Goal: Task Accomplishment & Management: Manage account settings

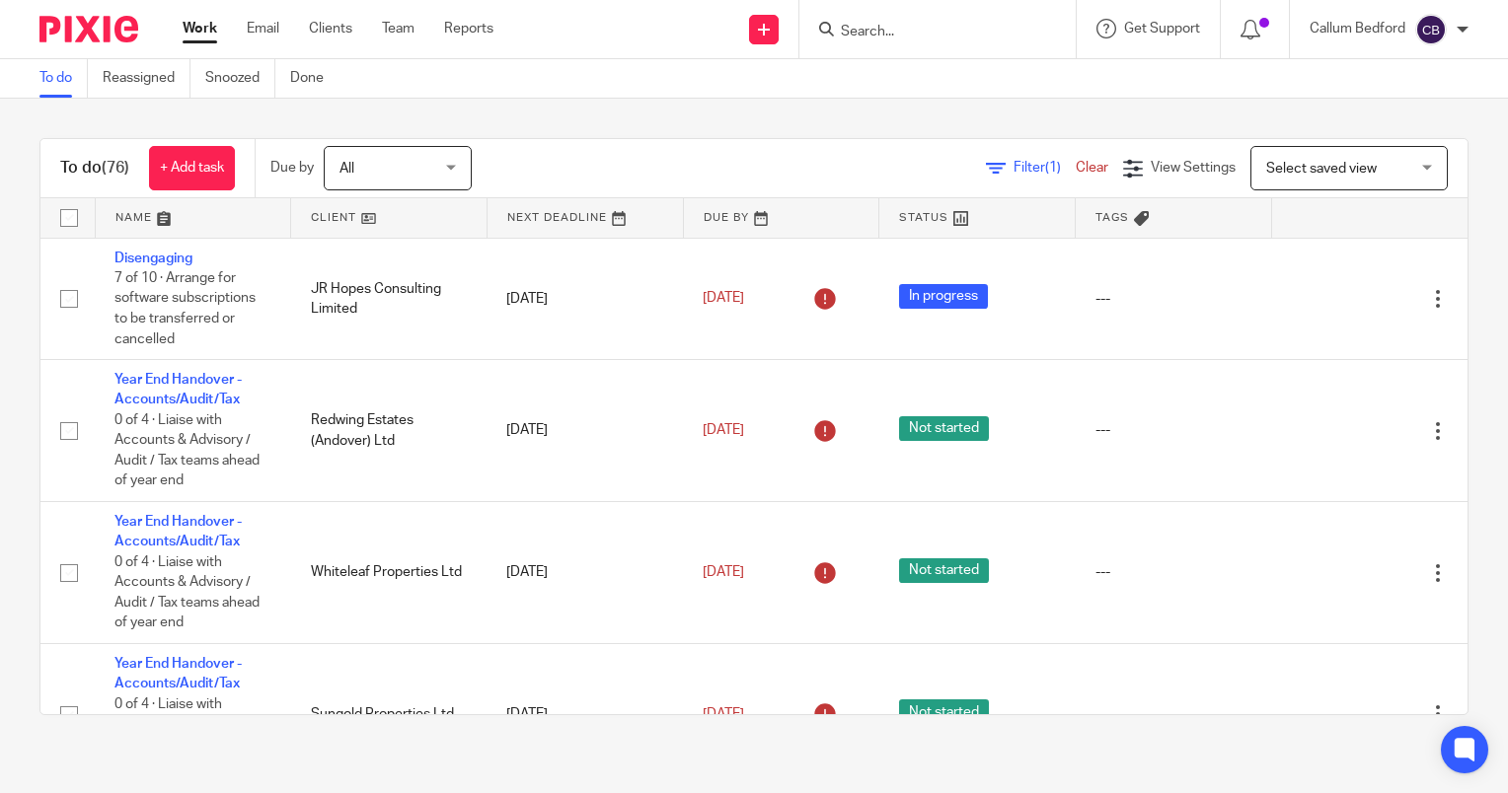
click at [673, 163] on div "Filter (1) Clear View Settings View Settings (1) Filters Clear Save Manage save…" at bounding box center [986, 168] width 961 height 44
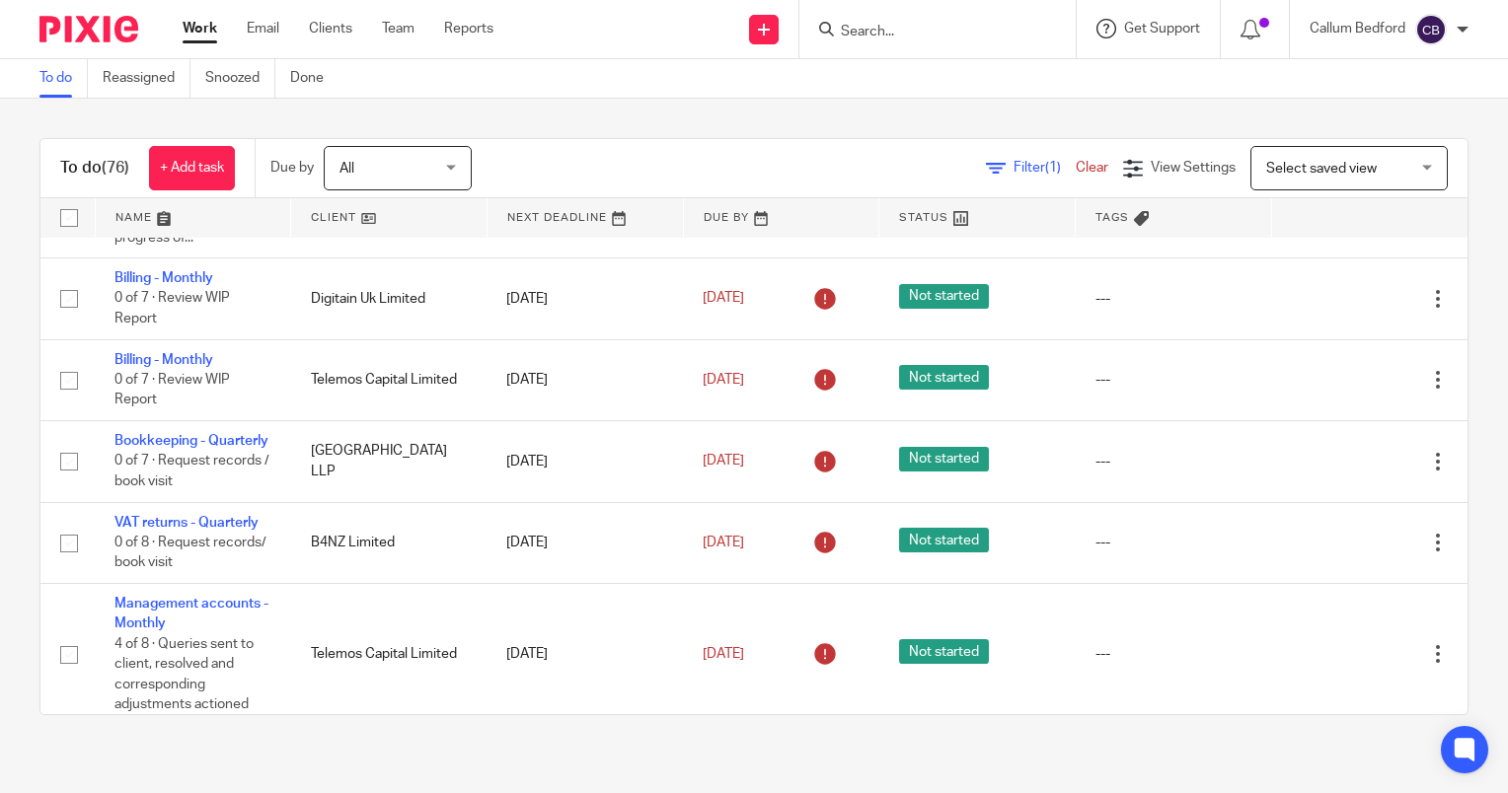
scroll to position [8374, 0]
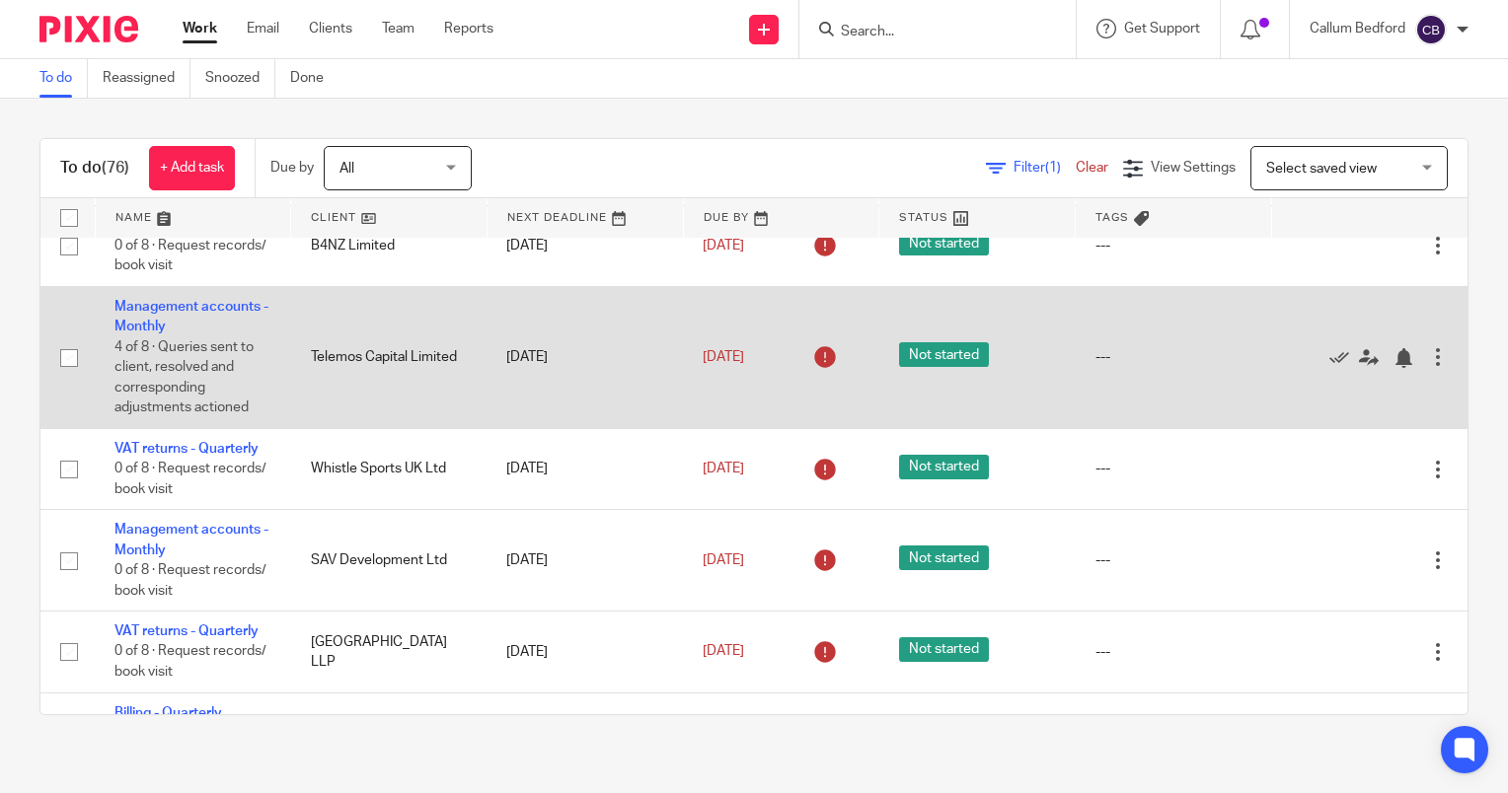
click at [118, 412] on td "Management accounts - Monthly 4 of 8 · Queries sent to client, resolved and cor…" at bounding box center [193, 357] width 196 height 142
click at [125, 413] on td "Management accounts - Monthly 4 of 8 · Queries sent to client, resolved and cor…" at bounding box center [193, 357] width 196 height 142
click at [138, 334] on link "Management accounts - Monthly" at bounding box center [191, 317] width 154 height 34
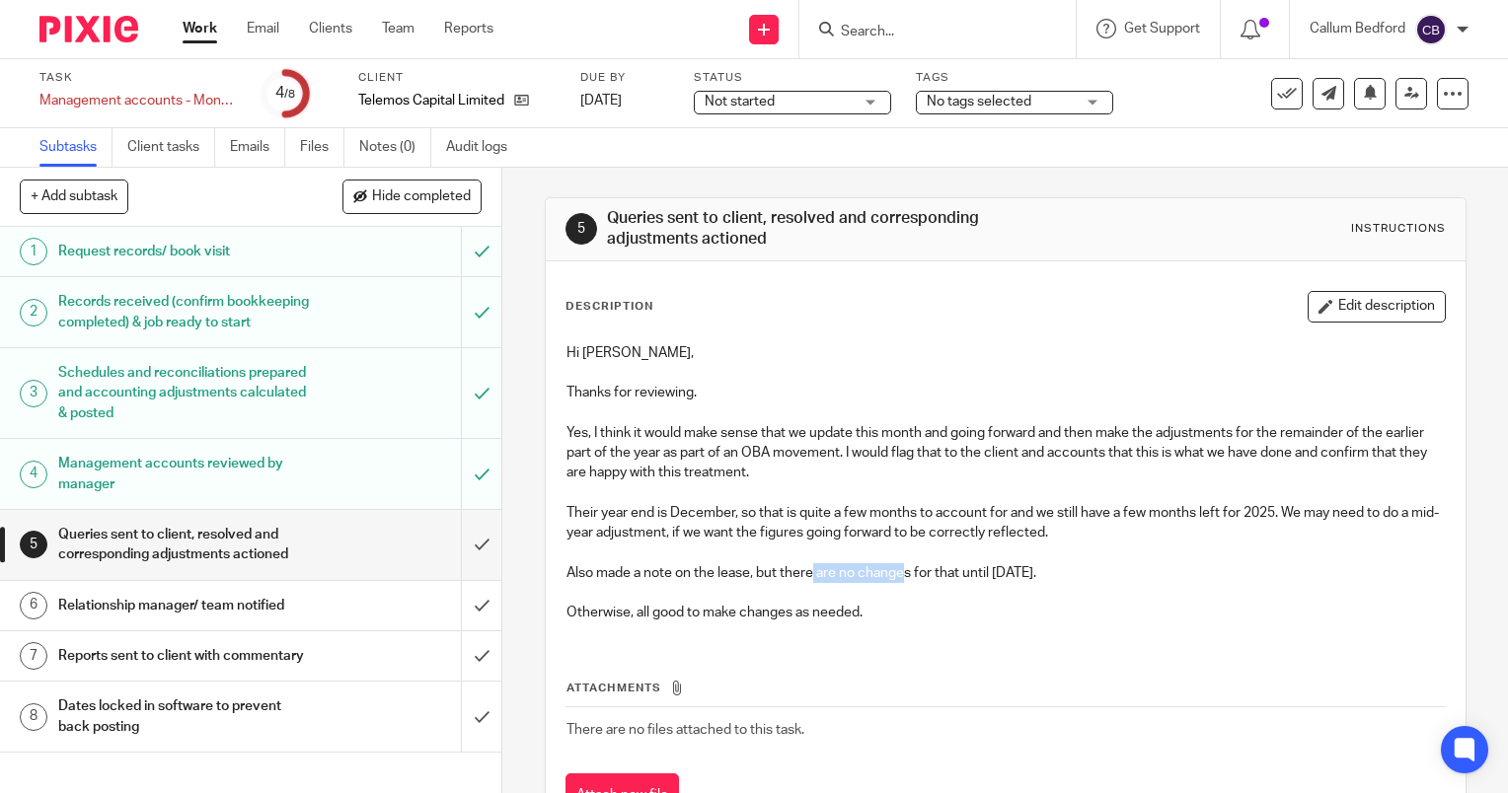
drag, startPoint x: 806, startPoint y: 572, endPoint x: 914, endPoint y: 568, distance: 107.6
click at [913, 569] on p "Also made a note on the lease, but there are no changes for that until [DATE]." at bounding box center [1005, 573] width 878 height 20
click at [914, 568] on p "Also made a note on the lease, but there are no changes for that until [DATE]." at bounding box center [1005, 573] width 878 height 20
drag, startPoint x: 861, startPoint y: 511, endPoint x: 894, endPoint y: 511, distance: 33.6
click at [893, 511] on p "Their year end is December, so that is quite a few months to account for and we…" at bounding box center [1005, 523] width 878 height 40
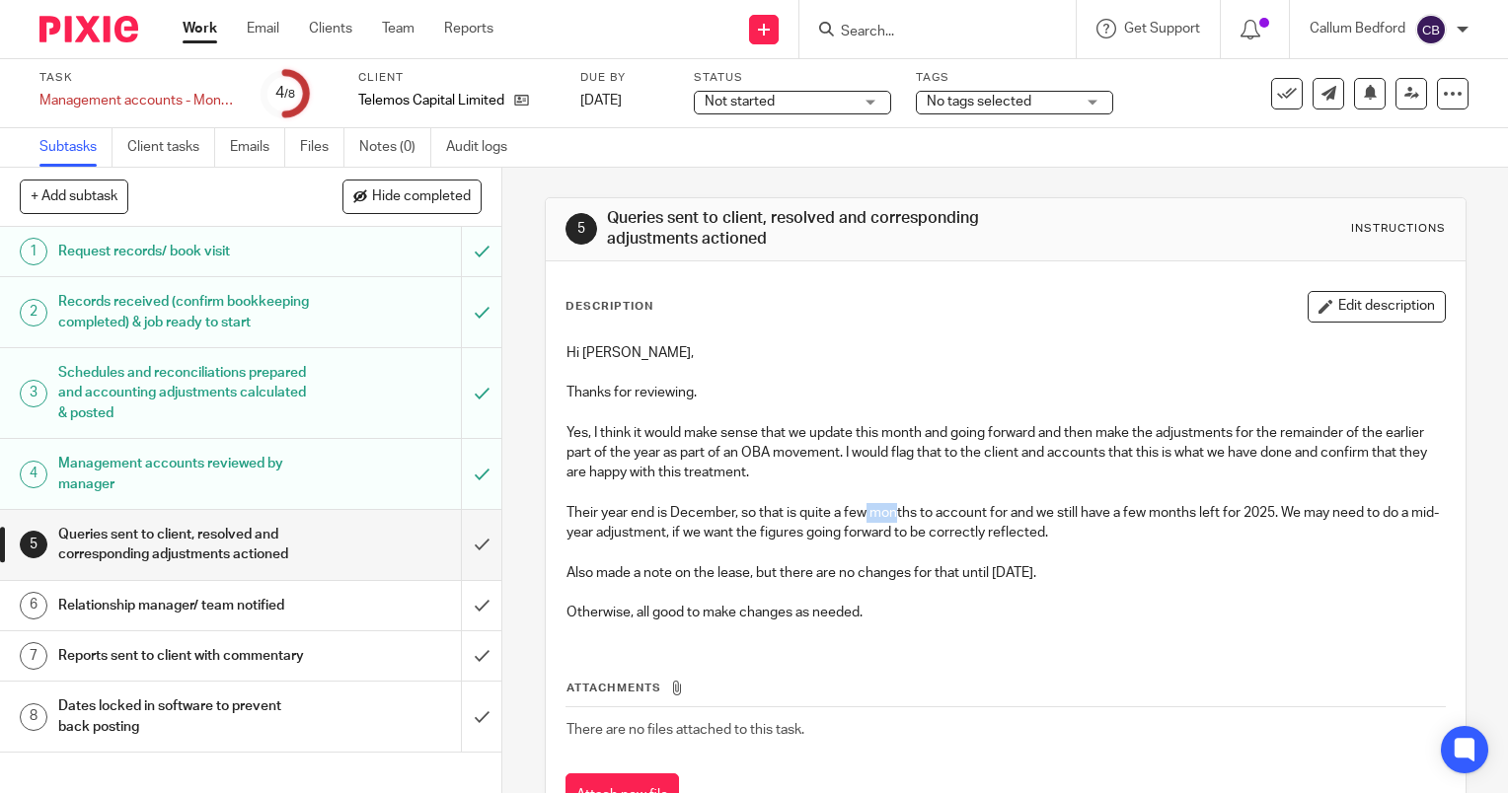
drag, startPoint x: 894, startPoint y: 511, endPoint x: 756, endPoint y: 509, distance: 138.2
click at [894, 510] on p "Their year end is December, so that is quite a few months to account for and we…" at bounding box center [1005, 523] width 878 height 40
click at [725, 509] on p "Their year end is December, so that is quite a few months to account for and we…" at bounding box center [1005, 523] width 878 height 40
drag, startPoint x: 810, startPoint y: 515, endPoint x: 868, endPoint y: 515, distance: 58.2
click at [868, 515] on p "Their year end is December, so that is quite a few months to account for and we…" at bounding box center [1005, 523] width 878 height 40
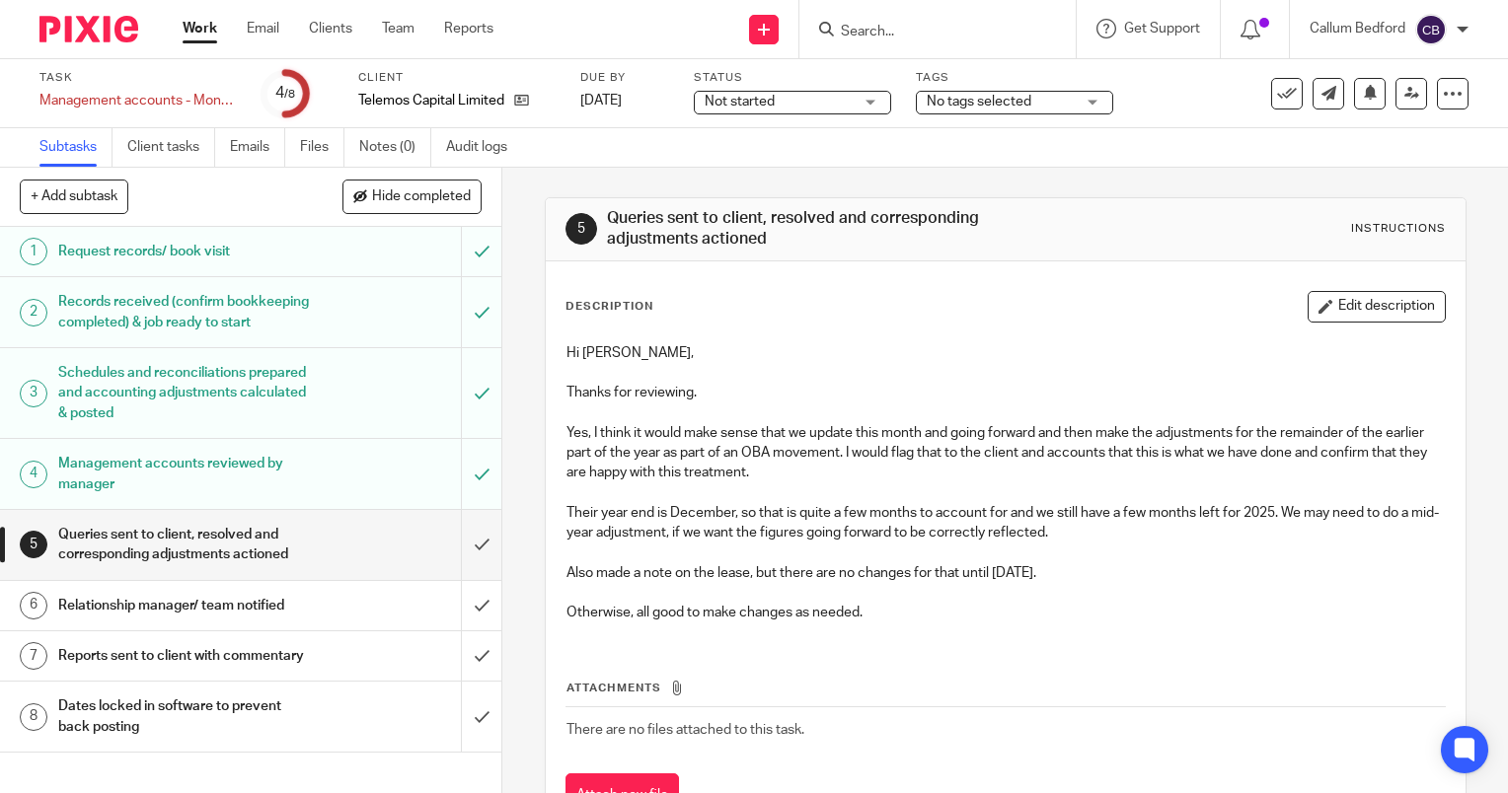
click at [880, 515] on p "Their year end is December, so that is quite a few months to account for and we…" at bounding box center [1005, 523] width 878 height 40
drag, startPoint x: 850, startPoint y: 512, endPoint x: 890, endPoint y: 515, distance: 40.6
click at [889, 515] on p "Their year end is December, so that is quite a few months to account for and we…" at bounding box center [1005, 523] width 878 height 40
drag, startPoint x: 890, startPoint y: 515, endPoint x: 903, endPoint y: 513, distance: 13.0
click at [903, 513] on p "Their year end is December, so that is quite a few months to account for and we…" at bounding box center [1005, 523] width 878 height 40
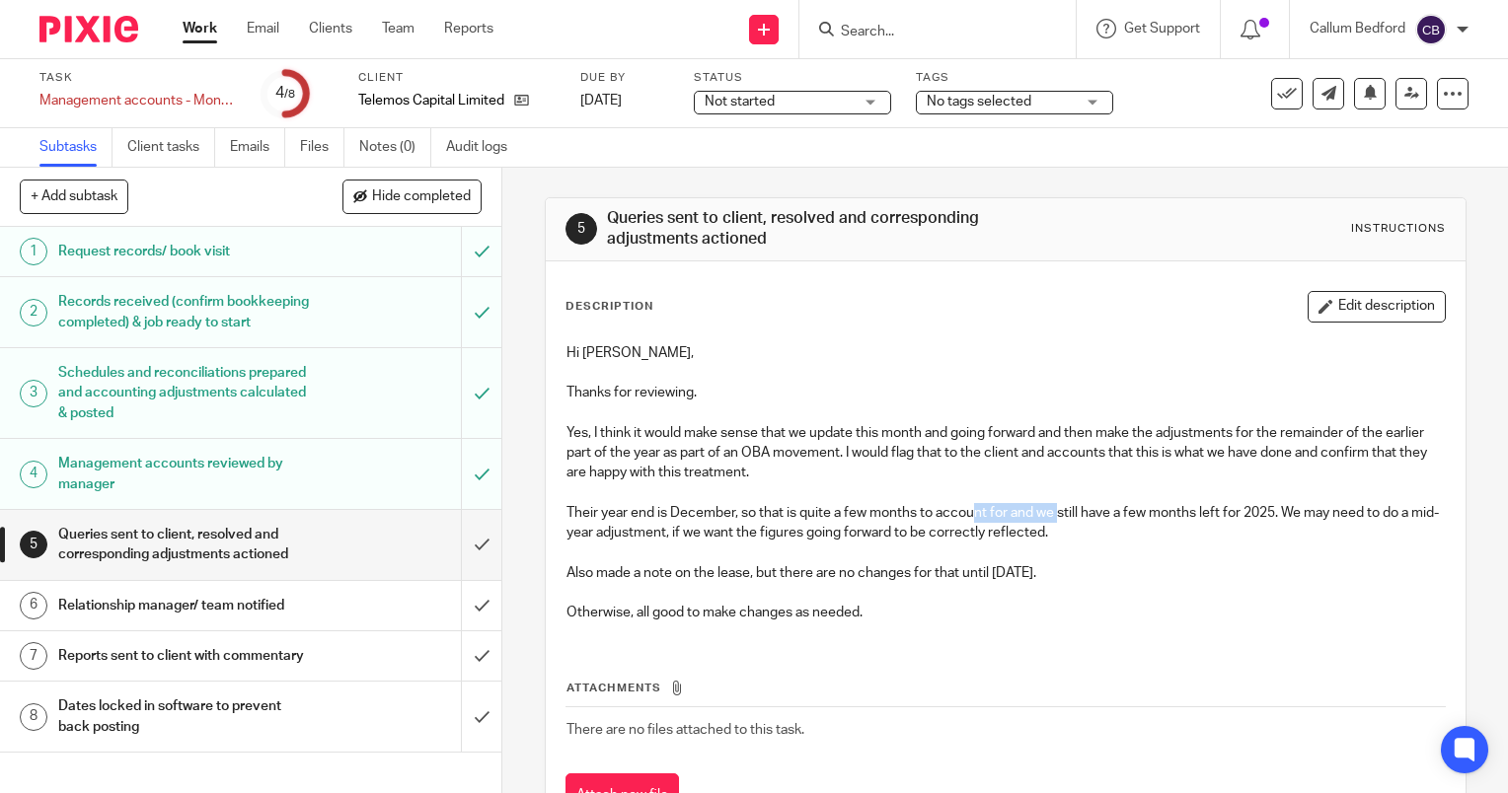
drag, startPoint x: 982, startPoint y: 519, endPoint x: 1060, endPoint y: 520, distance: 78.0
click at [1060, 520] on p "Their year end is December, so that is quite a few months to account for and we…" at bounding box center [1005, 523] width 878 height 40
click at [1066, 520] on p "Their year end is December, so that is quite a few months to account for and we…" at bounding box center [1005, 523] width 878 height 40
drag, startPoint x: 1066, startPoint y: 520, endPoint x: 1144, endPoint y: 519, distance: 78.0
click at [1125, 518] on p "Their year end is December, so that is quite a few months to account for and we…" at bounding box center [1005, 523] width 878 height 40
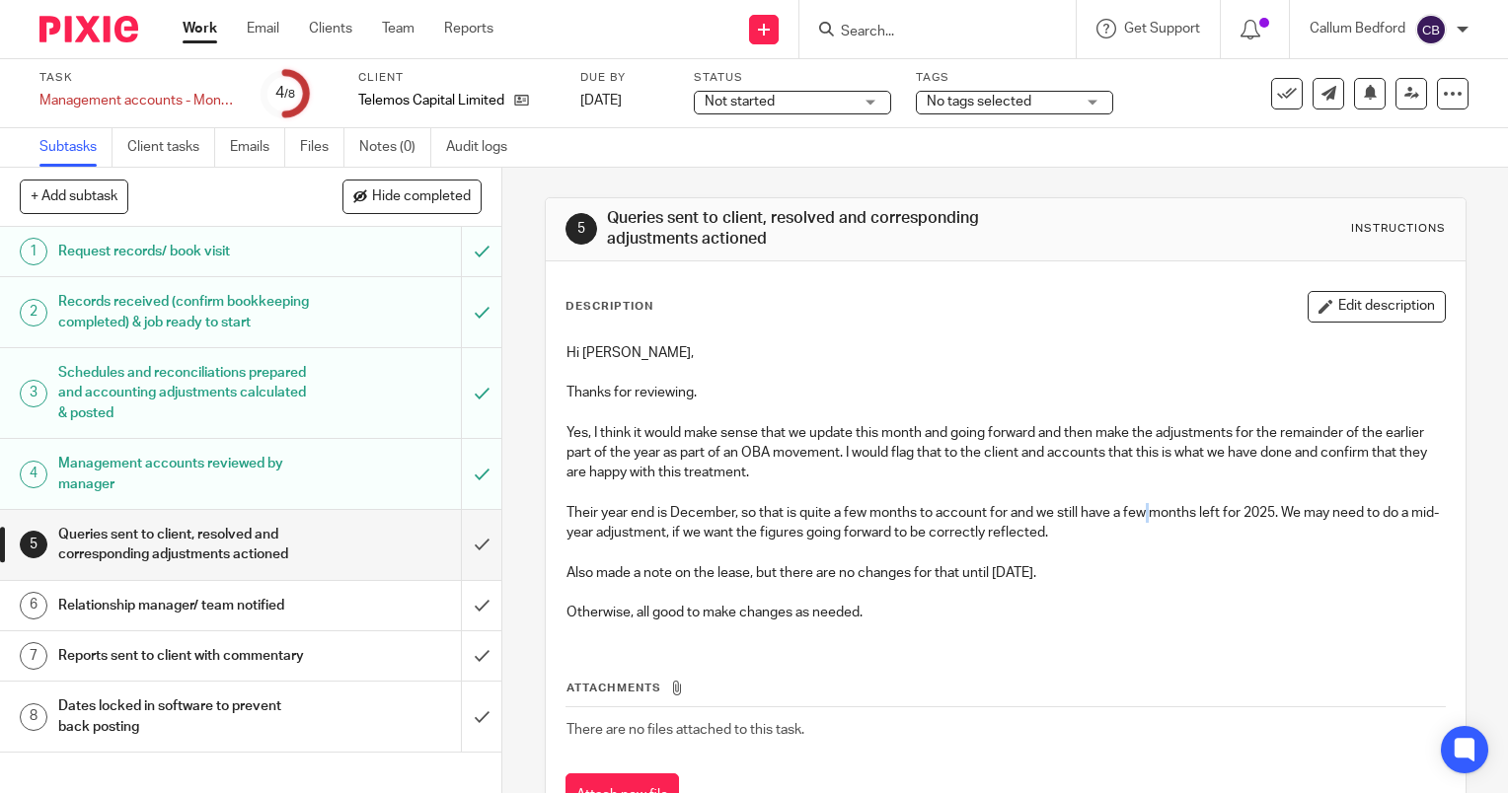
click at [1144, 519] on p "Their year end is December, so that is quite a few months to account for and we…" at bounding box center [1005, 523] width 878 height 40
drag, startPoint x: 1154, startPoint y: 519, endPoint x: 1198, endPoint y: 519, distance: 44.4
click at [1198, 519] on p "Their year end is December, so that is quite a few months to account for and we…" at bounding box center [1005, 523] width 878 height 40
drag, startPoint x: 1198, startPoint y: 519, endPoint x: 1216, endPoint y: 515, distance: 18.2
click at [1209, 517] on p "Their year end is December, so that is quite a few months to account for and we…" at bounding box center [1005, 523] width 878 height 40
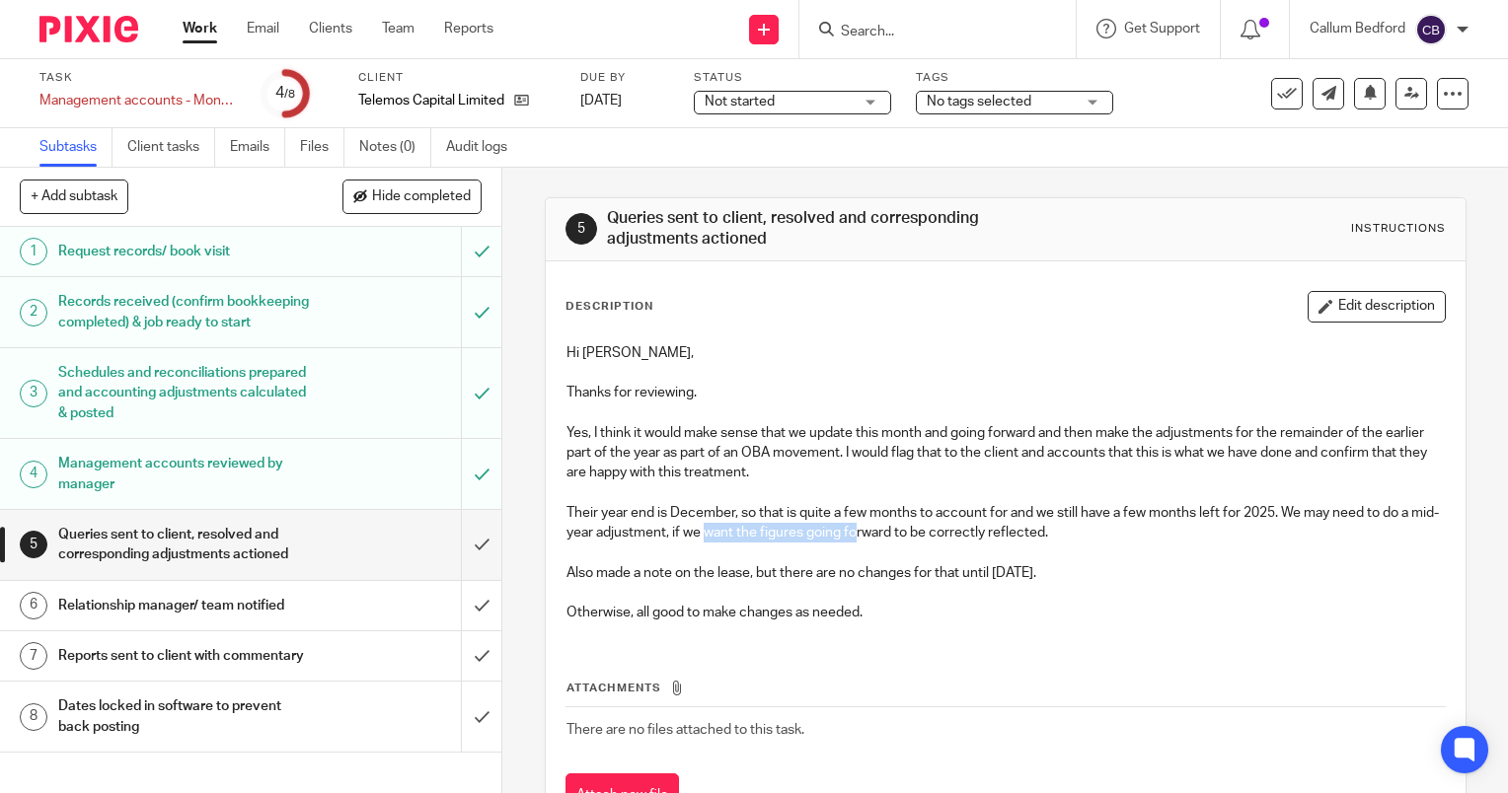
drag, startPoint x: 779, startPoint y: 527, endPoint x: 896, endPoint y: 527, distance: 117.4
click at [889, 527] on p "Their year end is December, so that is quite a few months to account for and we…" at bounding box center [1005, 523] width 878 height 40
drag, startPoint x: 896, startPoint y: 527, endPoint x: 931, endPoint y: 527, distance: 34.5
click at [931, 527] on p "Their year end is December, so that is quite a few months to account for and we…" at bounding box center [1005, 523] width 878 height 40
drag, startPoint x: 913, startPoint y: 530, endPoint x: 939, endPoint y: 533, distance: 26.8
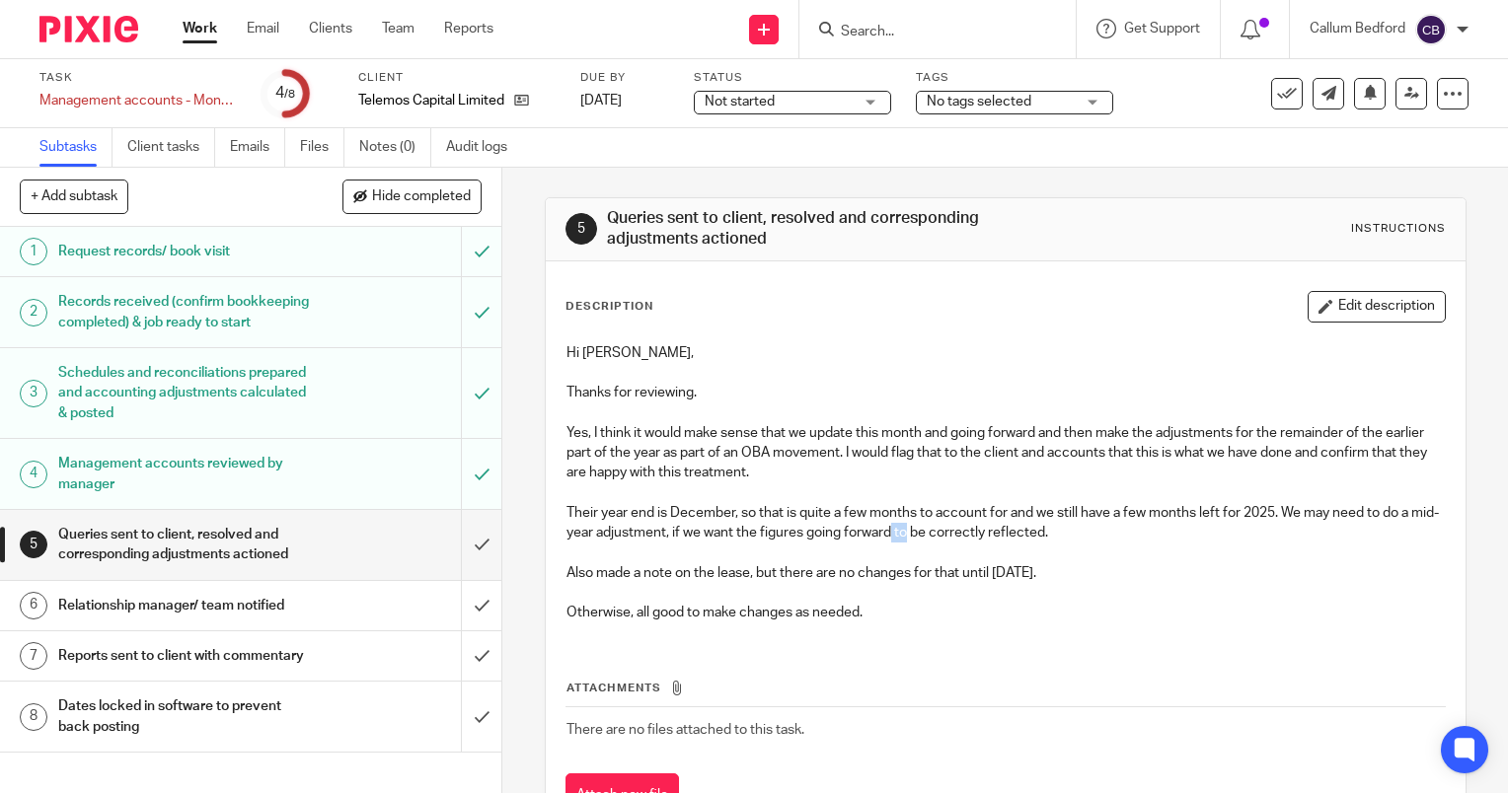
click at [936, 533] on p "Their year end is December, so that is quite a few months to account for and we…" at bounding box center [1005, 523] width 878 height 40
click at [949, 533] on p "Their year end is December, so that is quite a few months to account for and we…" at bounding box center [1005, 523] width 878 height 40
drag, startPoint x: 880, startPoint y: 526, endPoint x: 975, endPoint y: 530, distance: 94.8
click at [971, 530] on p "Their year end is December, so that is quite a few months to account for and we…" at bounding box center [1005, 523] width 878 height 40
click at [985, 530] on p "Their year end is December, so that is quite a few months to account for and we…" at bounding box center [1005, 523] width 878 height 40
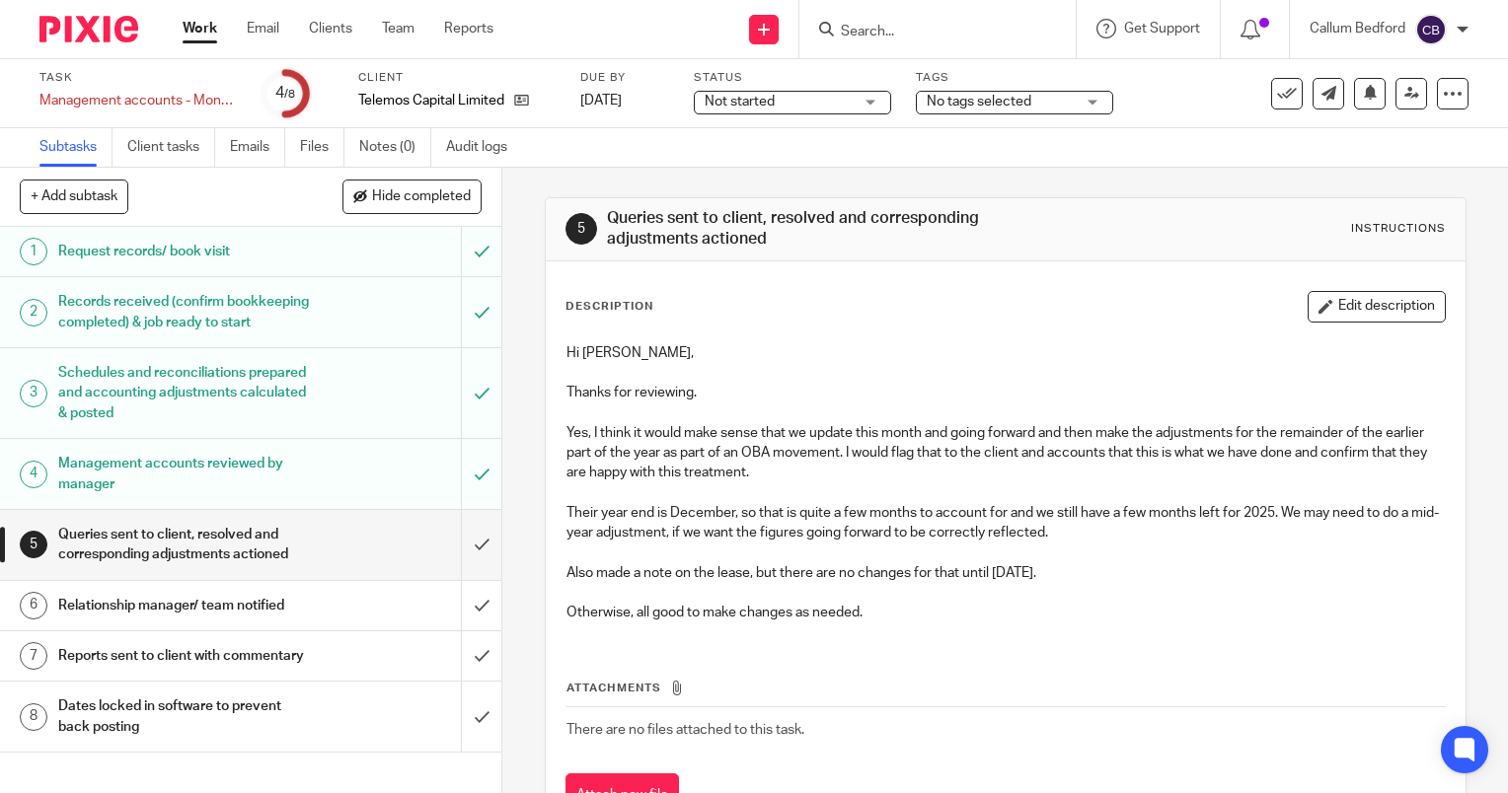
click at [355, 488] on div "Management accounts reviewed by manager" at bounding box center [250, 474] width 384 height 50
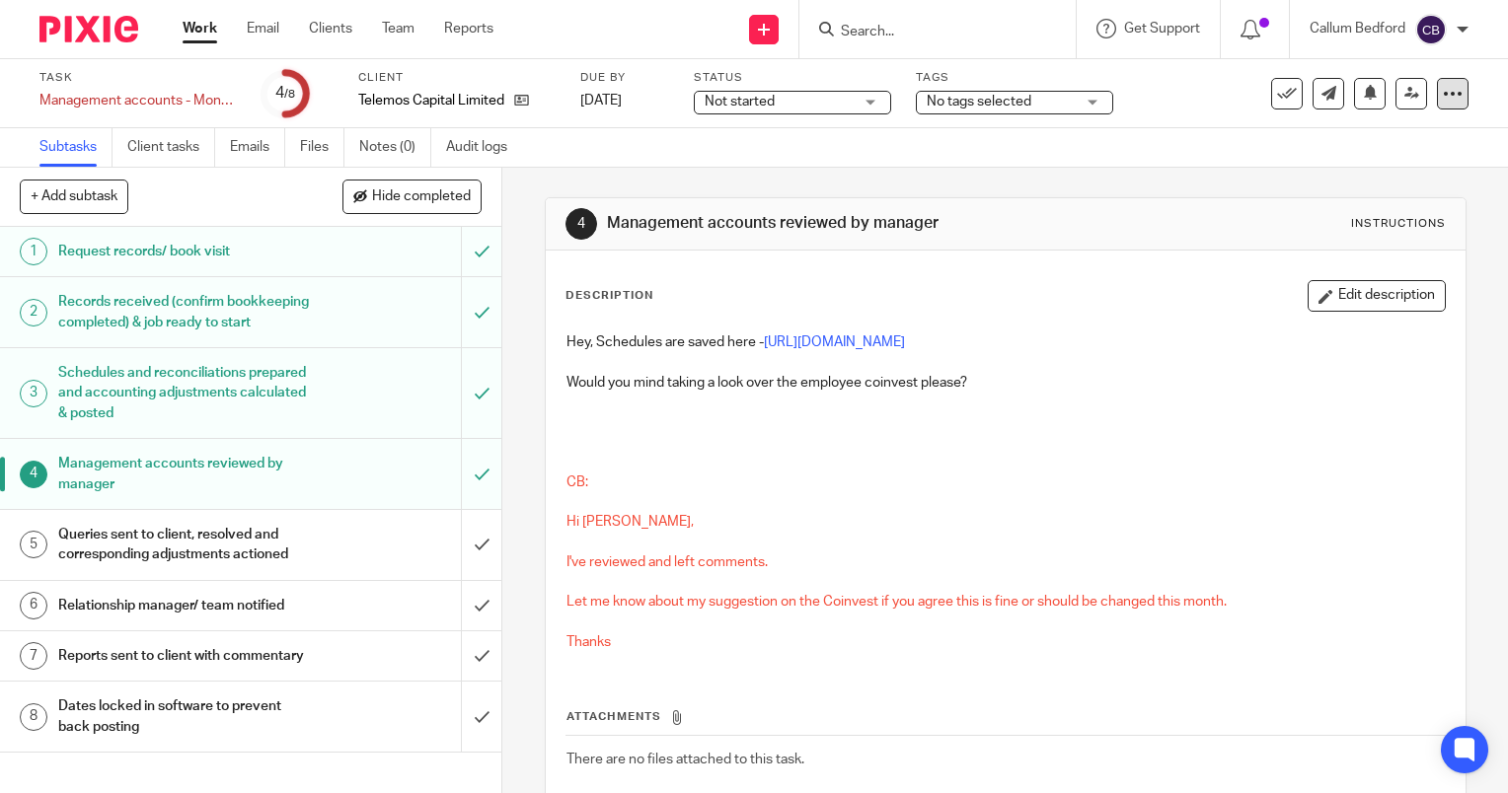
click at [1437, 103] on div at bounding box center [1453, 94] width 32 height 32
click at [799, 492] on p at bounding box center [1005, 502] width 878 height 20
click at [1363, 295] on button "Edit description" at bounding box center [1377, 296] width 138 height 32
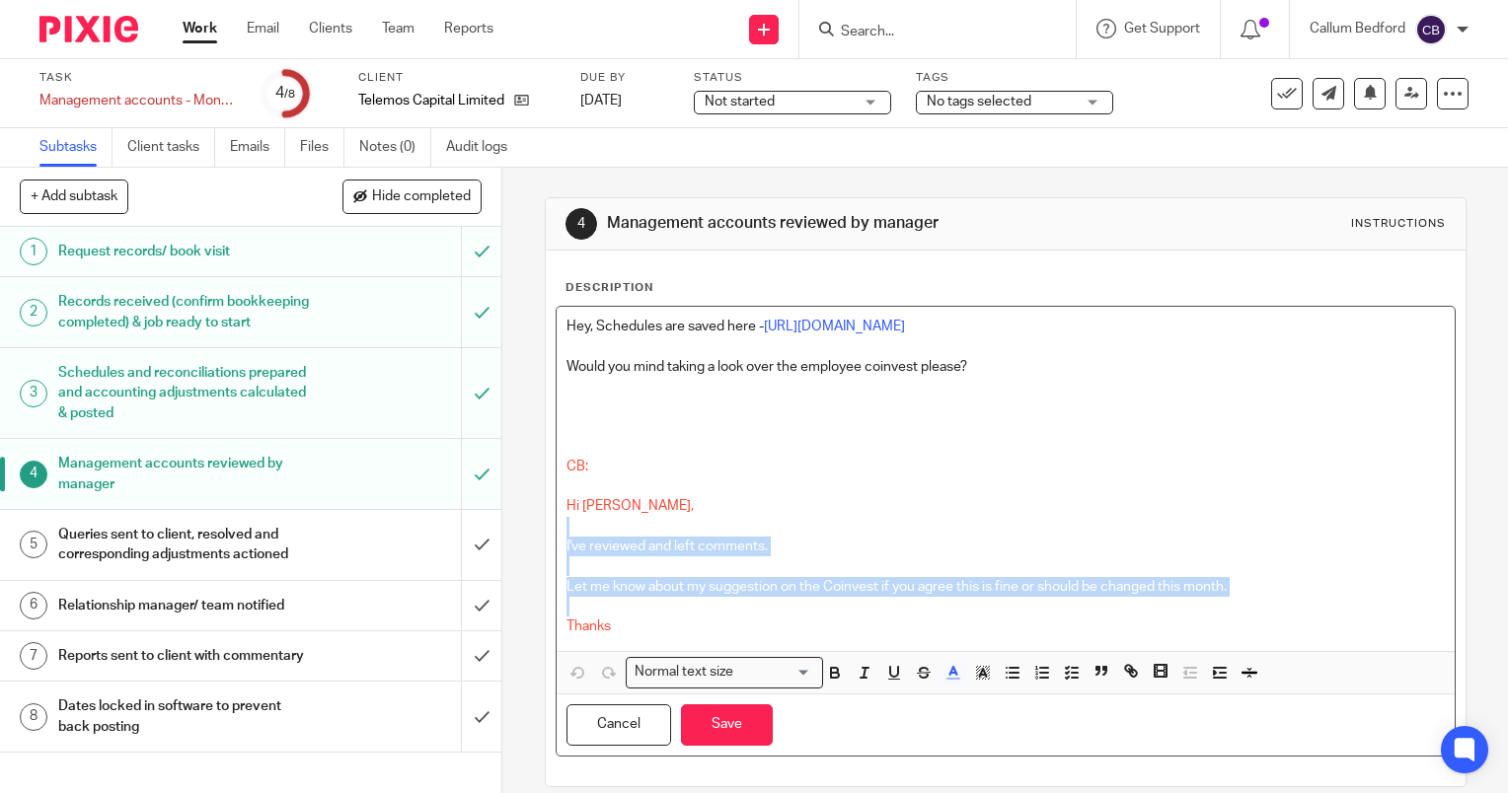
drag, startPoint x: 631, startPoint y: 612, endPoint x: 561, endPoint y: 526, distance: 110.8
click at [561, 526] on div "Hey, Schedules are saved here - https://cloudimanage.com/work/link/f/LLP!102367…" at bounding box center [1006, 479] width 898 height 344
drag, startPoint x: 623, startPoint y: 624, endPoint x: 554, endPoint y: 494, distance: 146.6
click at [557, 494] on div "Hey, Schedules are saved here - https://cloudimanage.com/work/link/f/LLP!102367…" at bounding box center [1006, 479] width 898 height 344
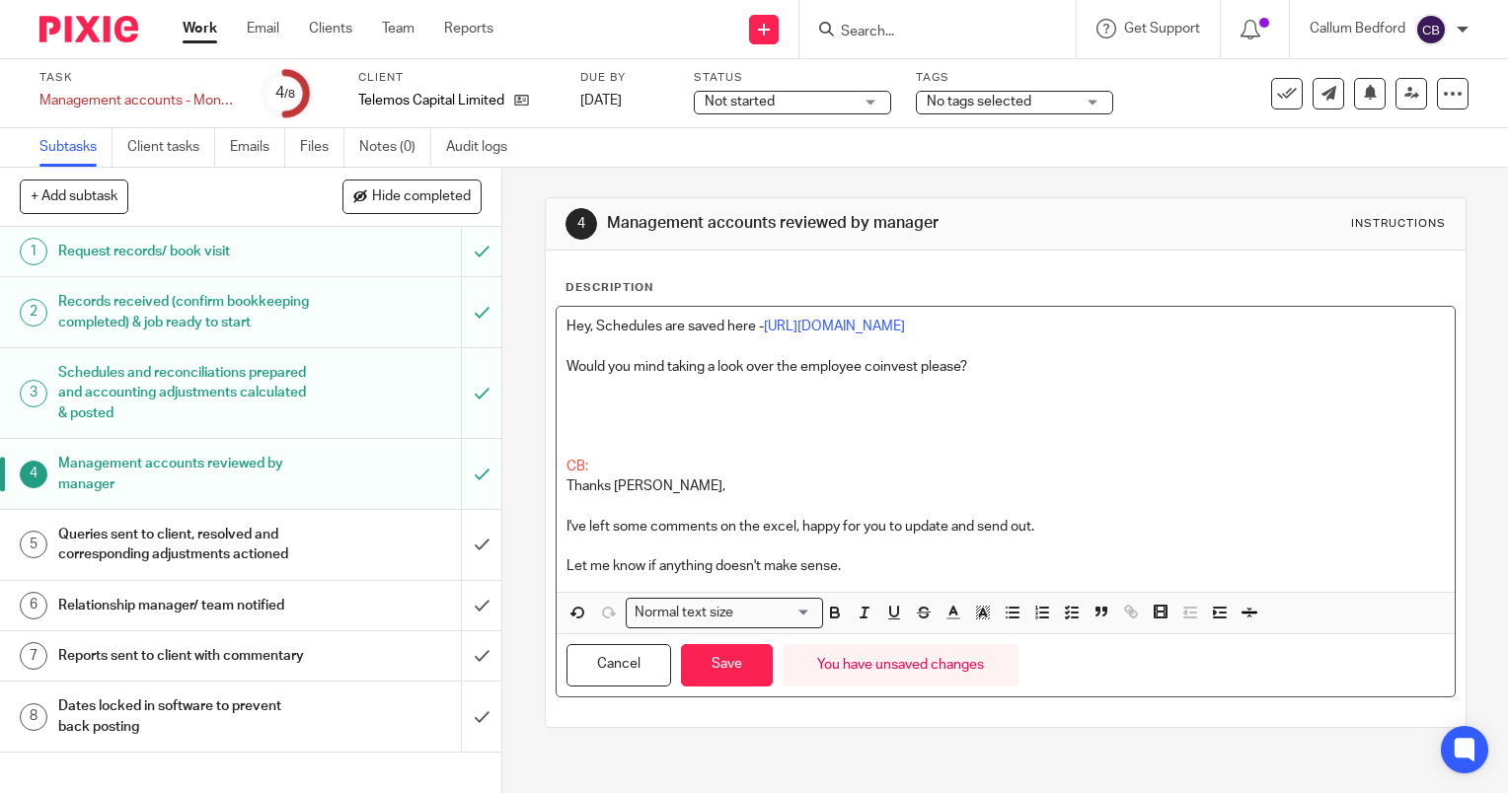
click at [609, 467] on p "CB:" at bounding box center [1005, 467] width 878 height 20
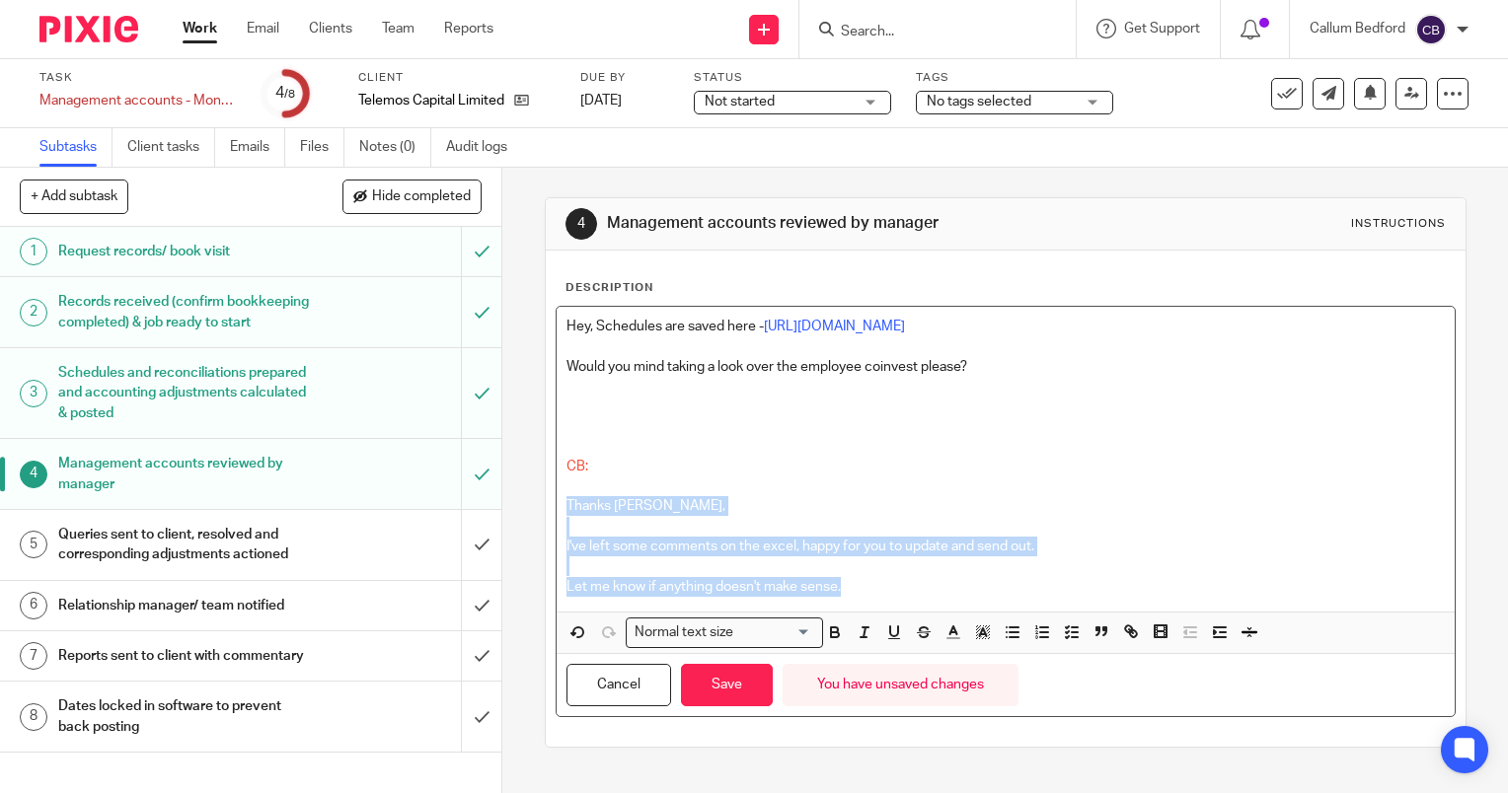
drag, startPoint x: 797, startPoint y: 581, endPoint x: 551, endPoint y: 501, distance: 259.3
click at [557, 501] on div "Hey, Schedules are saved here - https://cloudimanage.com/work/link/f/LLP!102367…" at bounding box center [1006, 459] width 898 height 305
click at [945, 634] on icon "button" at bounding box center [953, 633] width 18 height 18
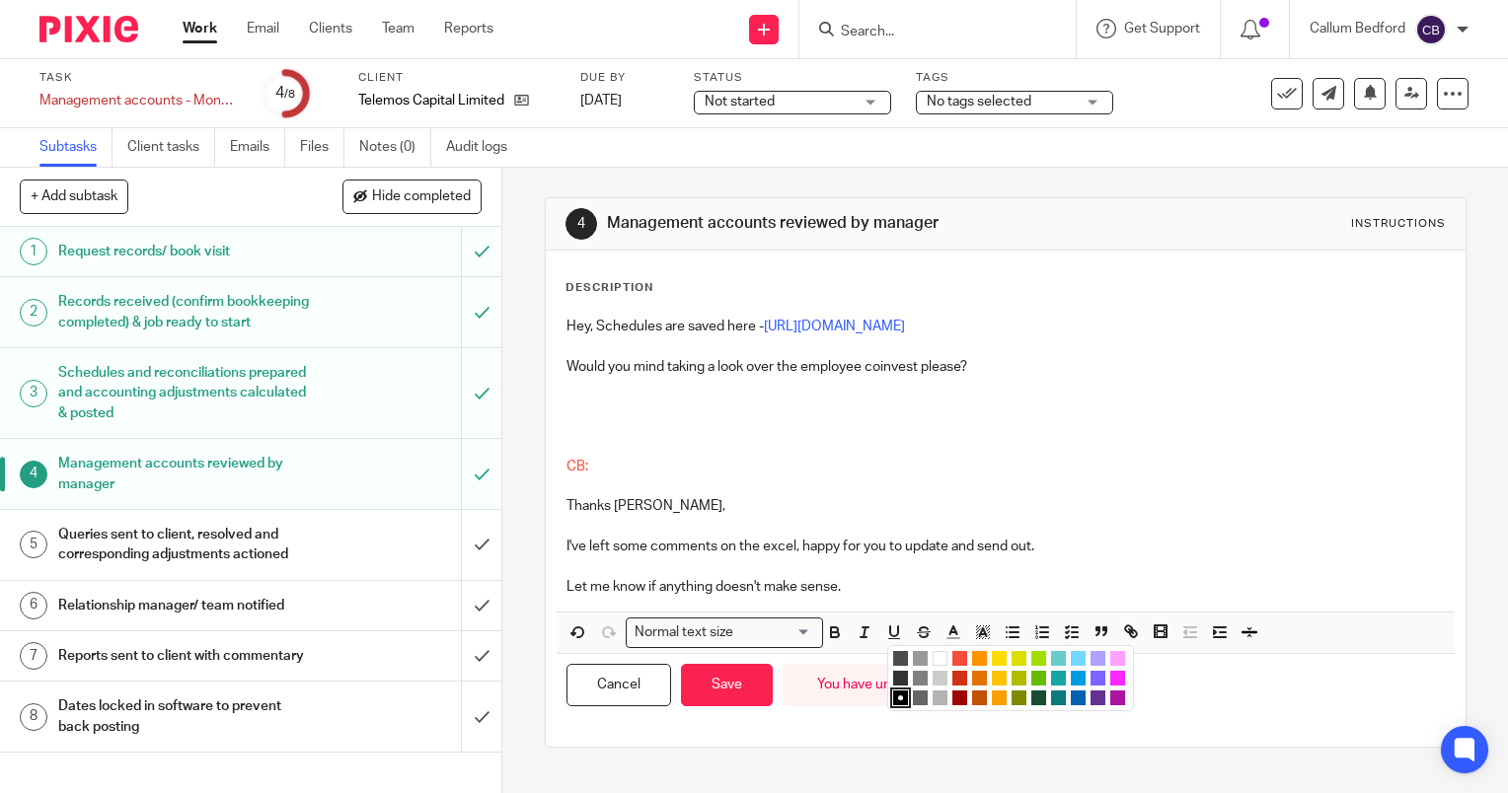
click at [952, 659] on li "color:#F44E3B" at bounding box center [959, 658] width 15 height 15
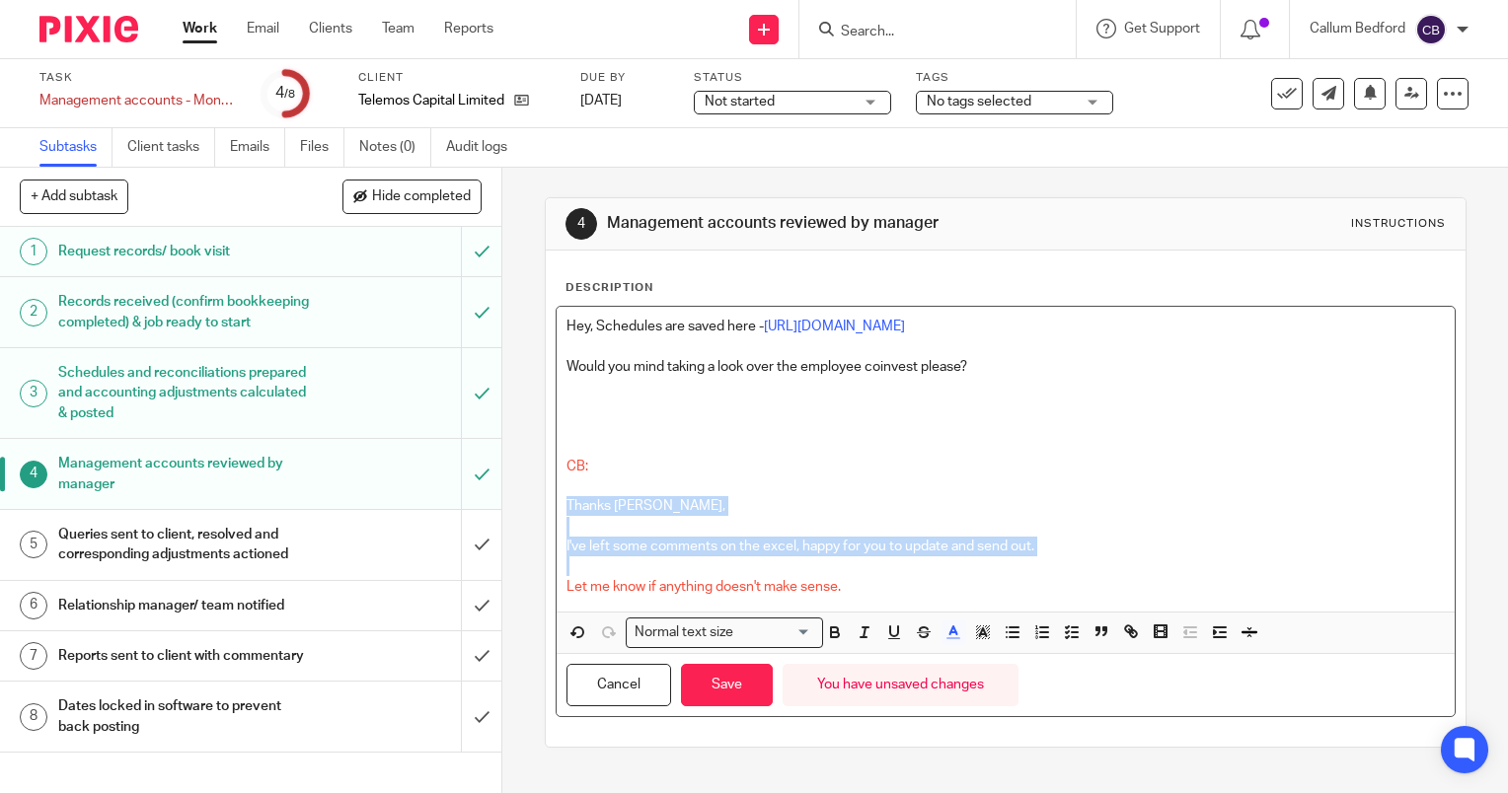
click at [945, 585] on p "Let me know if anything doesn't make sense." at bounding box center [1005, 587] width 878 height 20
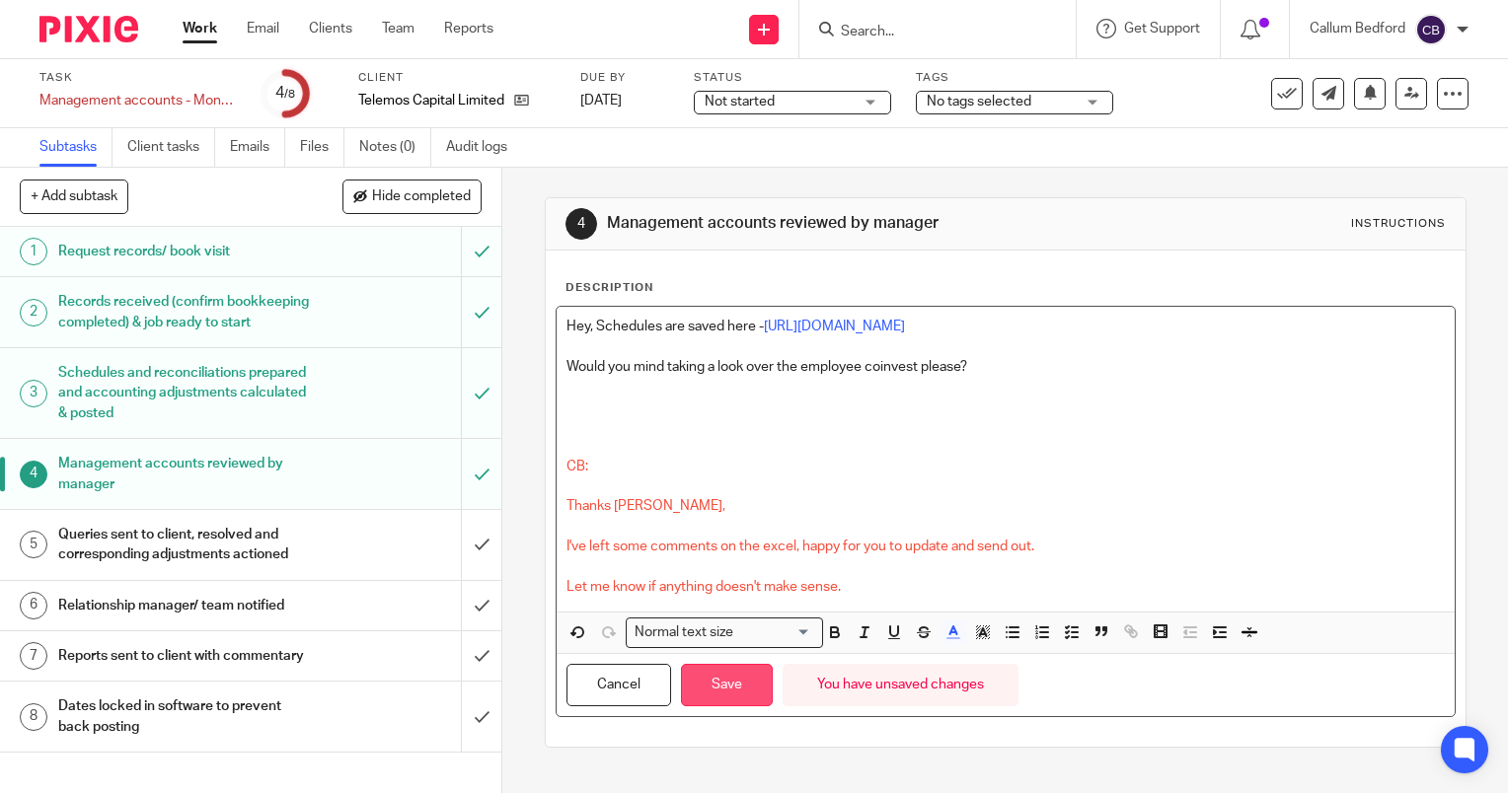
click at [730, 683] on button "Save" at bounding box center [727, 685] width 92 height 42
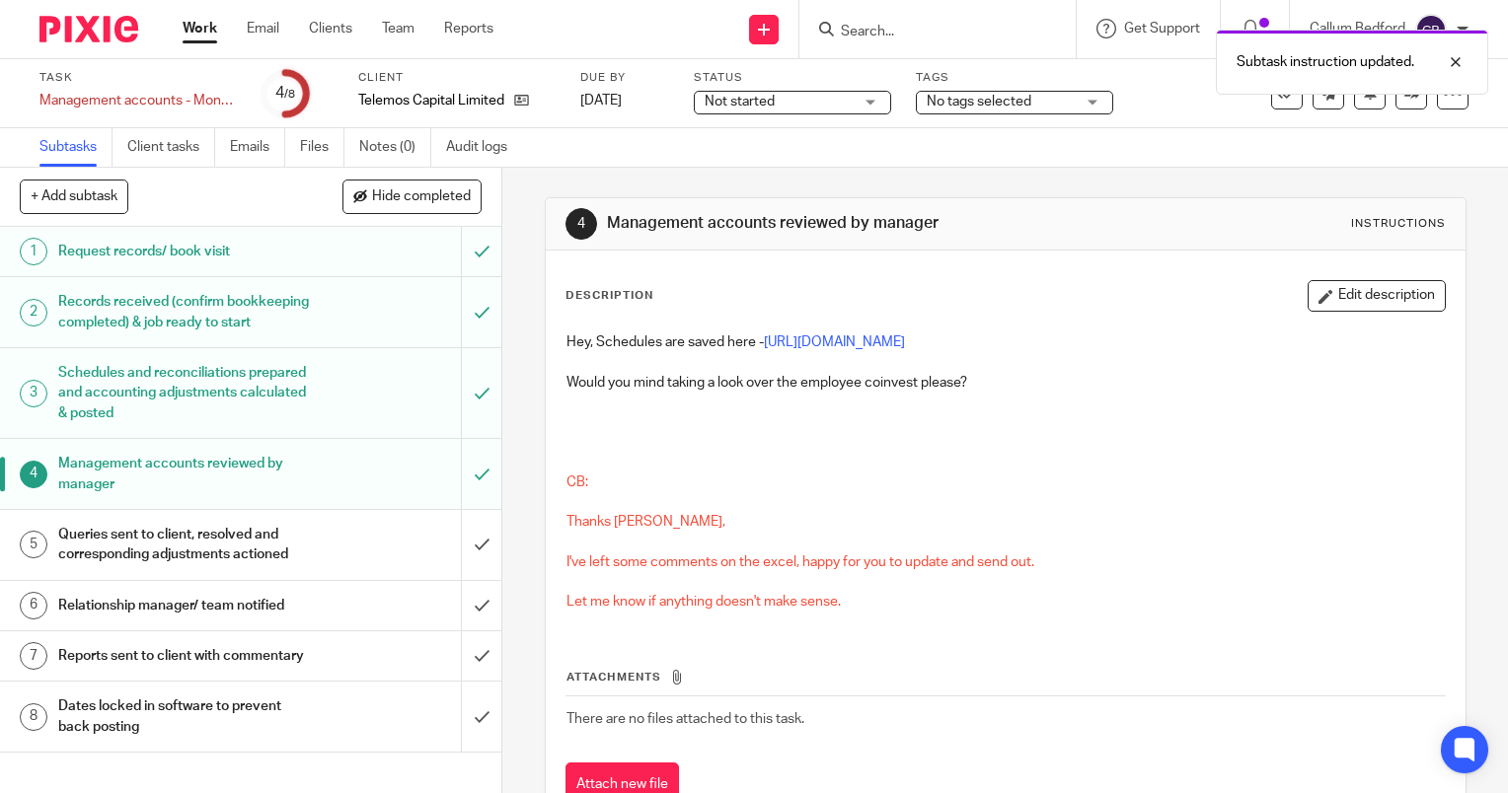
click at [211, 563] on h1 "Queries sent to client, resolved and corresponding adjustments actioned" at bounding box center [186, 545] width 256 height 50
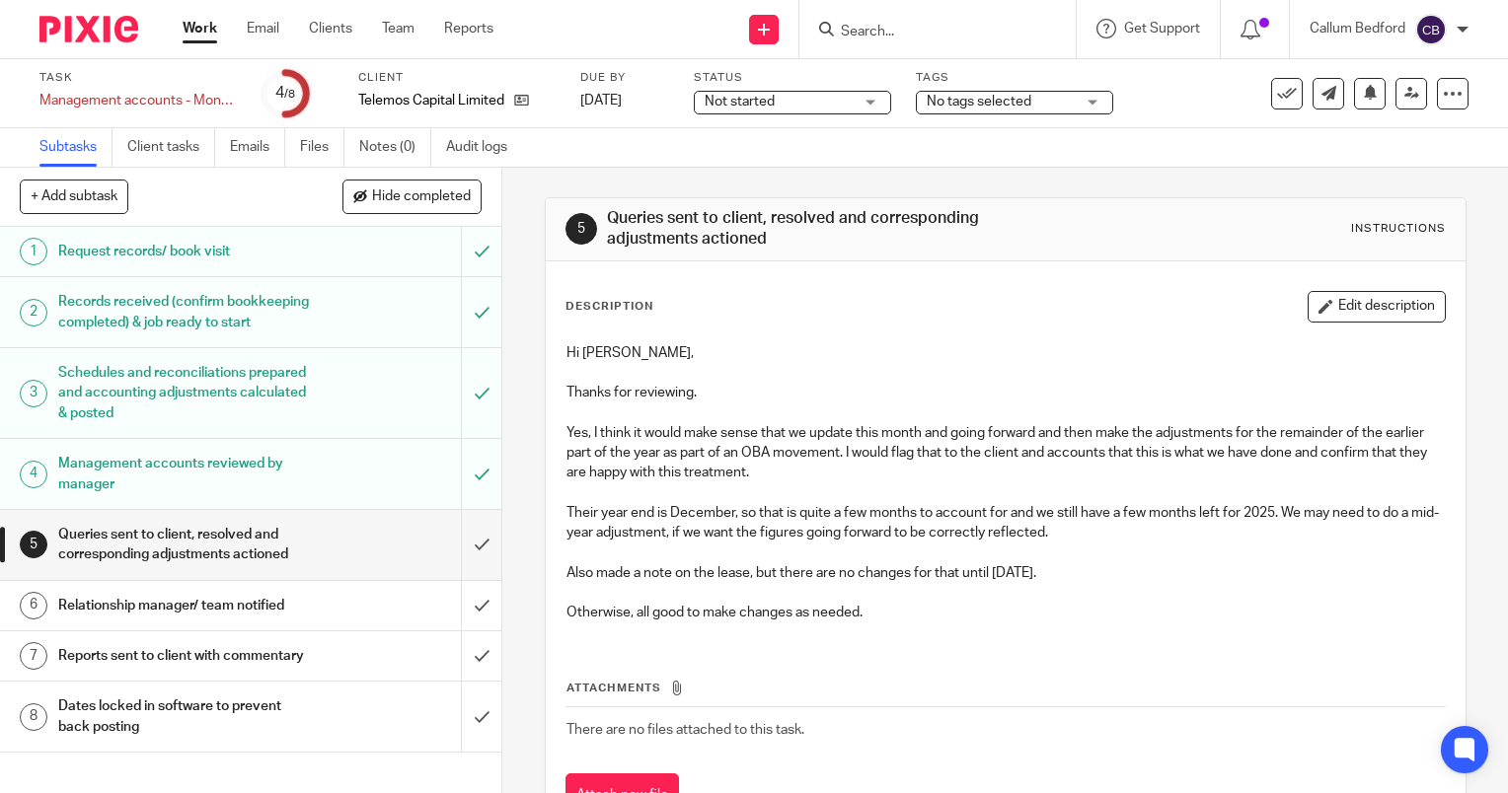
click at [354, 498] on div "Management accounts reviewed by manager" at bounding box center [250, 474] width 384 height 50
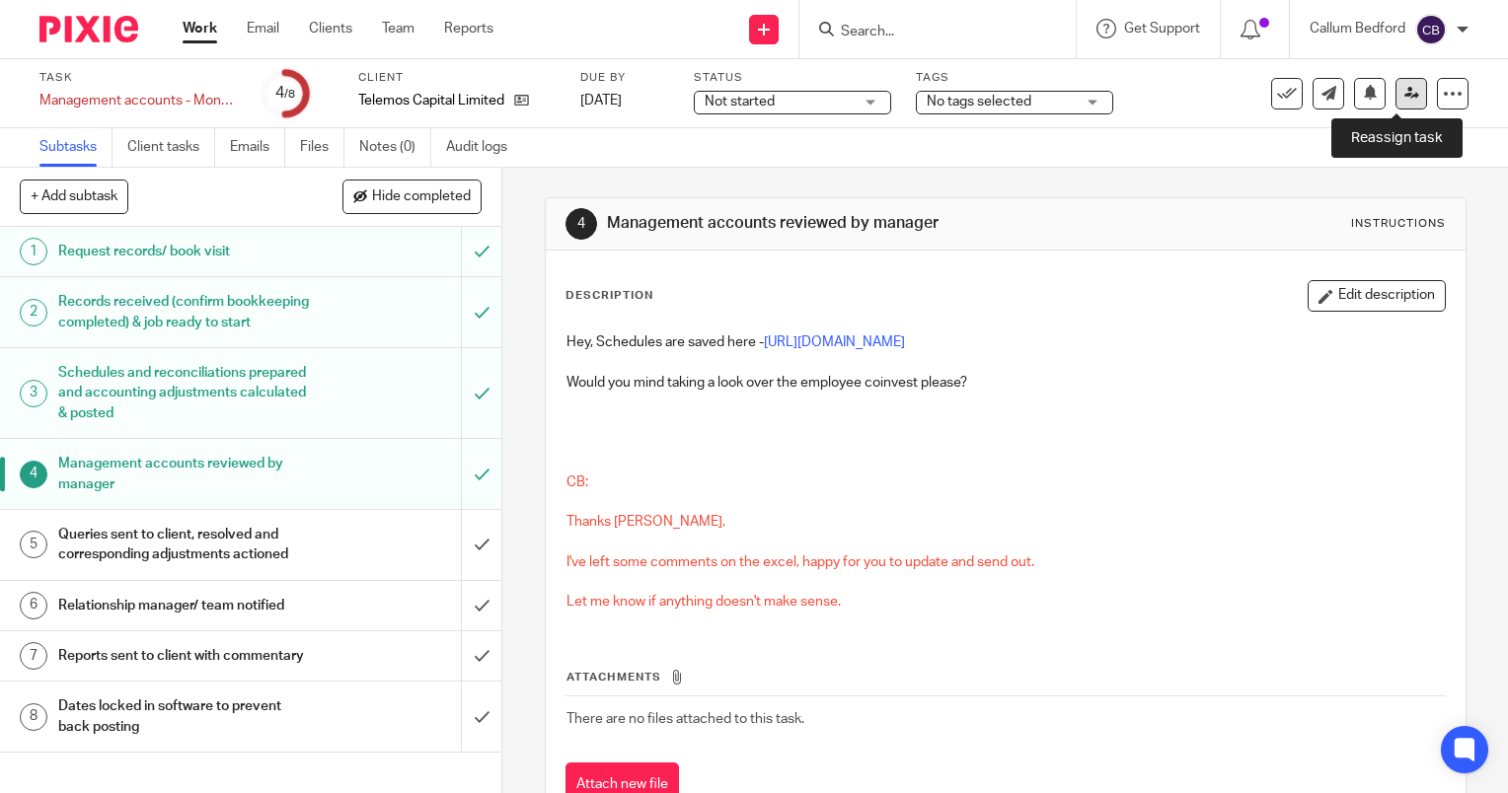
click at [1404, 97] on icon at bounding box center [1411, 93] width 15 height 15
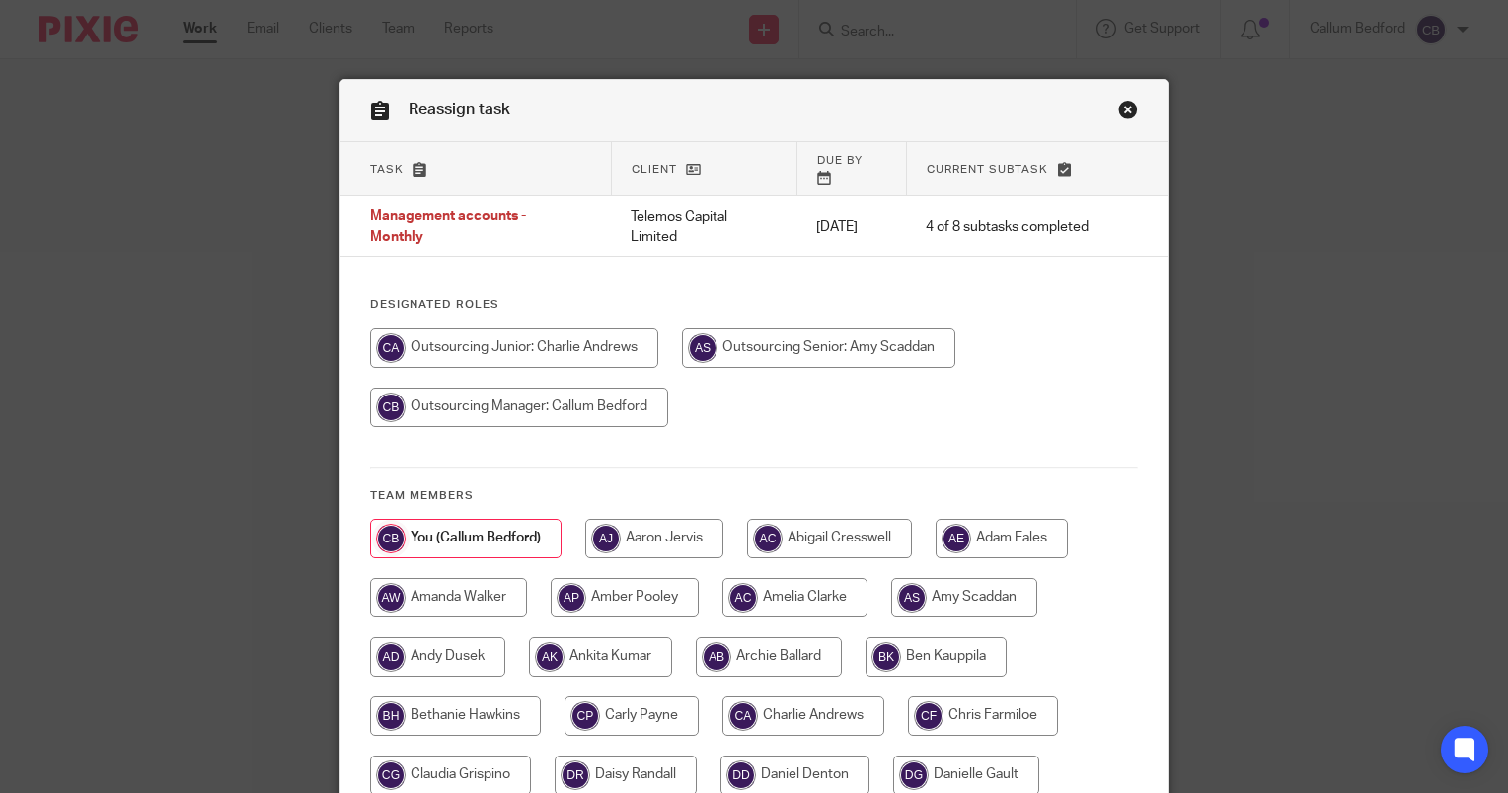
click at [742, 343] on input "radio" at bounding box center [818, 348] width 273 height 39
radio input "true"
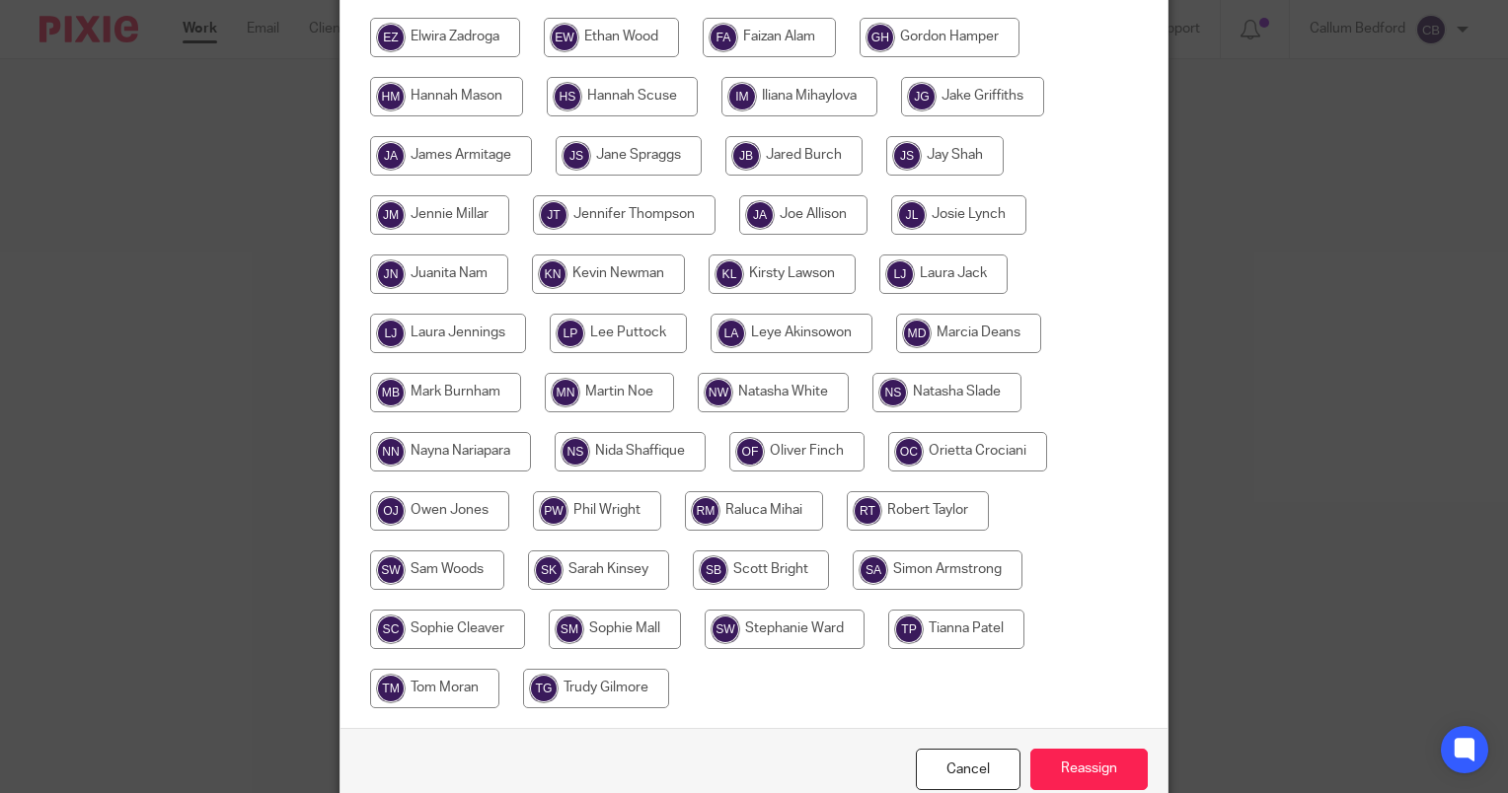
scroll to position [878, 0]
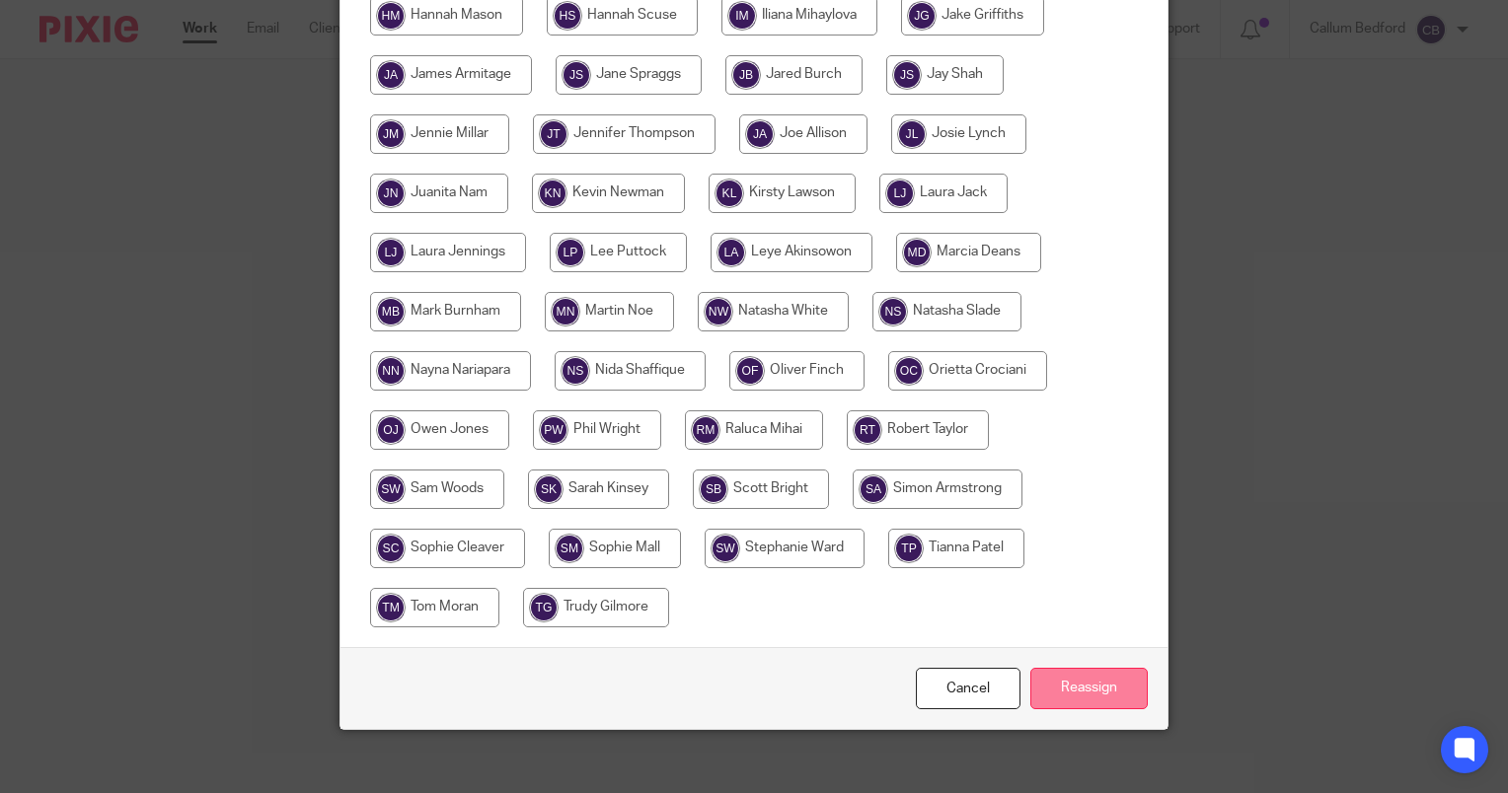
click at [1070, 687] on input "Reassign" at bounding box center [1088, 689] width 117 height 42
